Goal: Task Accomplishment & Management: Manage account settings

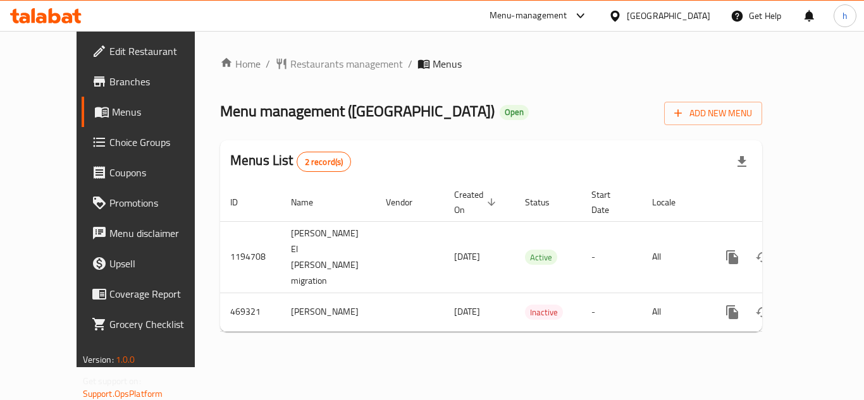
click at [109, 143] on span "Choice Groups" at bounding box center [159, 142] width 101 height 15
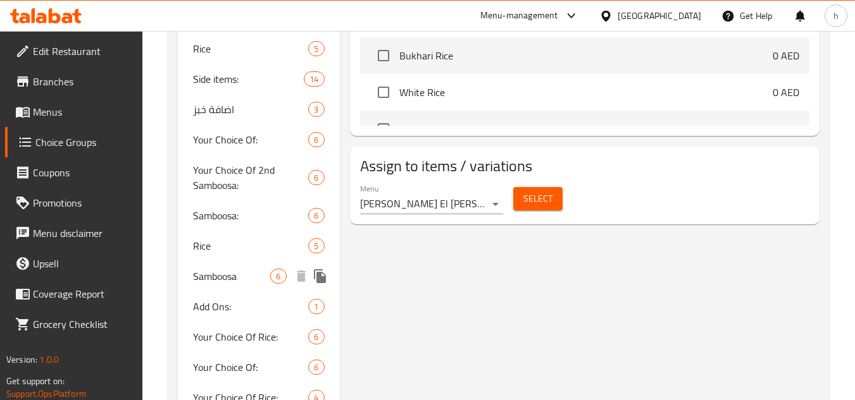
scroll to position [612, 0]
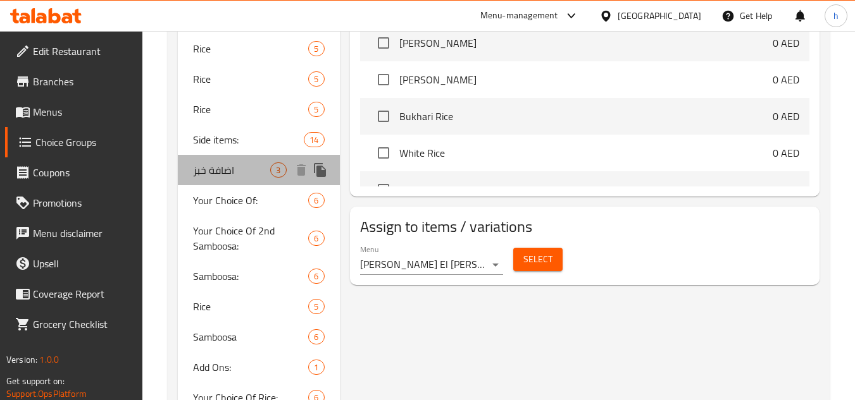
click at [221, 176] on span "اضافة خبز" at bounding box center [231, 170] width 77 height 15
type input "اضافة خبز"
type input "Add Bread"
type input "3"
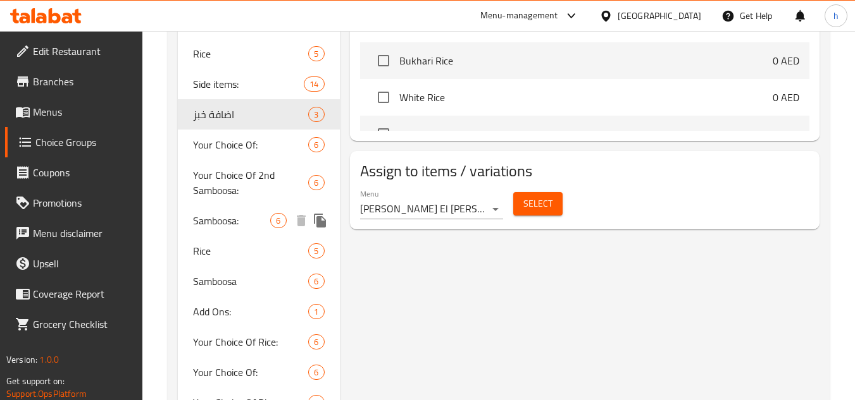
scroll to position [676, 0]
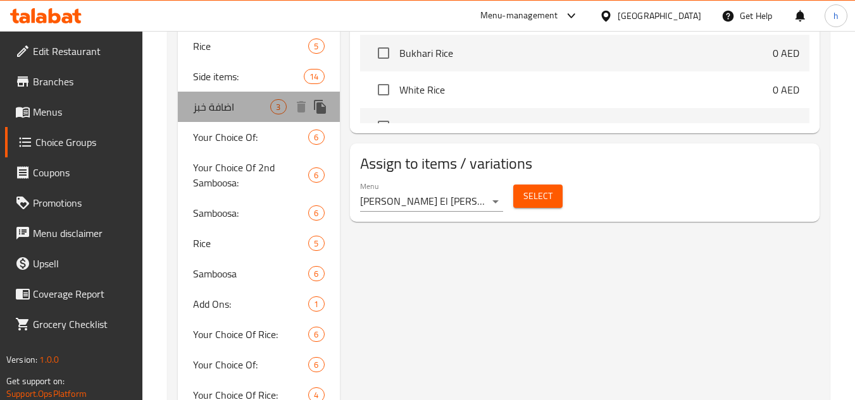
click at [212, 106] on span "اضافة خبز" at bounding box center [231, 106] width 77 height 15
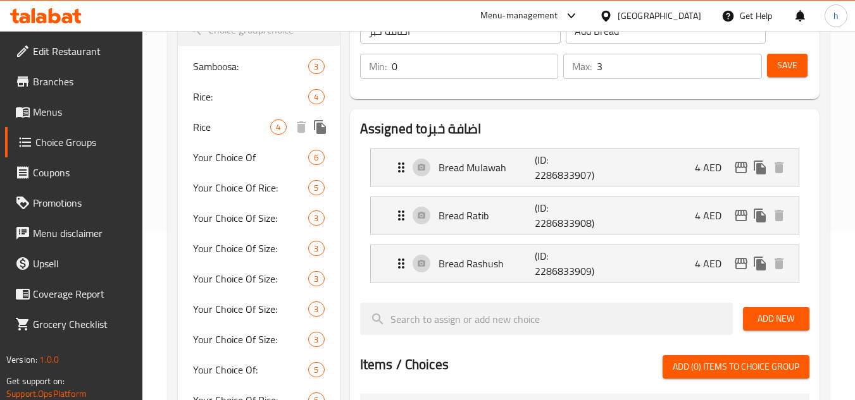
scroll to position [0, 0]
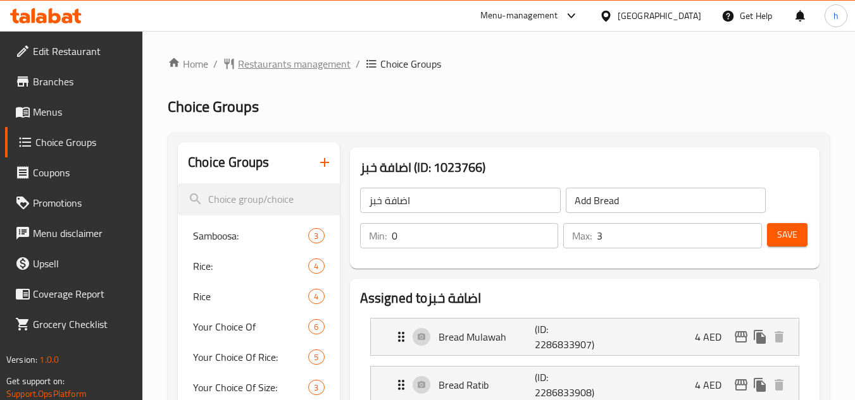
click at [252, 59] on span "Restaurants management" at bounding box center [294, 63] width 113 height 15
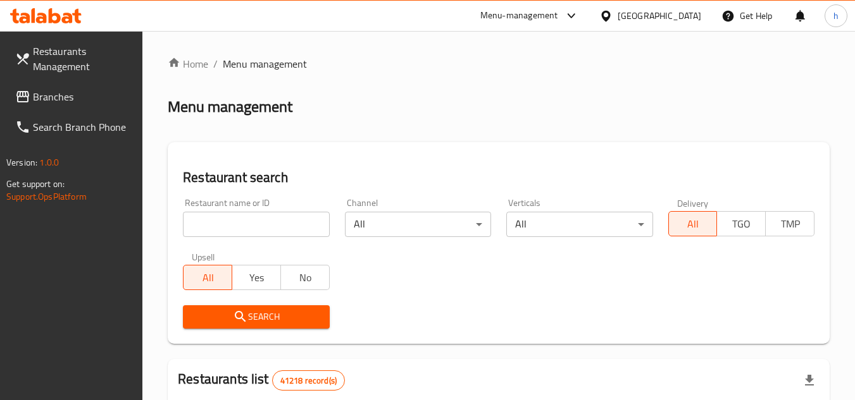
click at [80, 98] on span "Branches" at bounding box center [83, 96] width 100 height 15
